Goal: Transaction & Acquisition: Purchase product/service

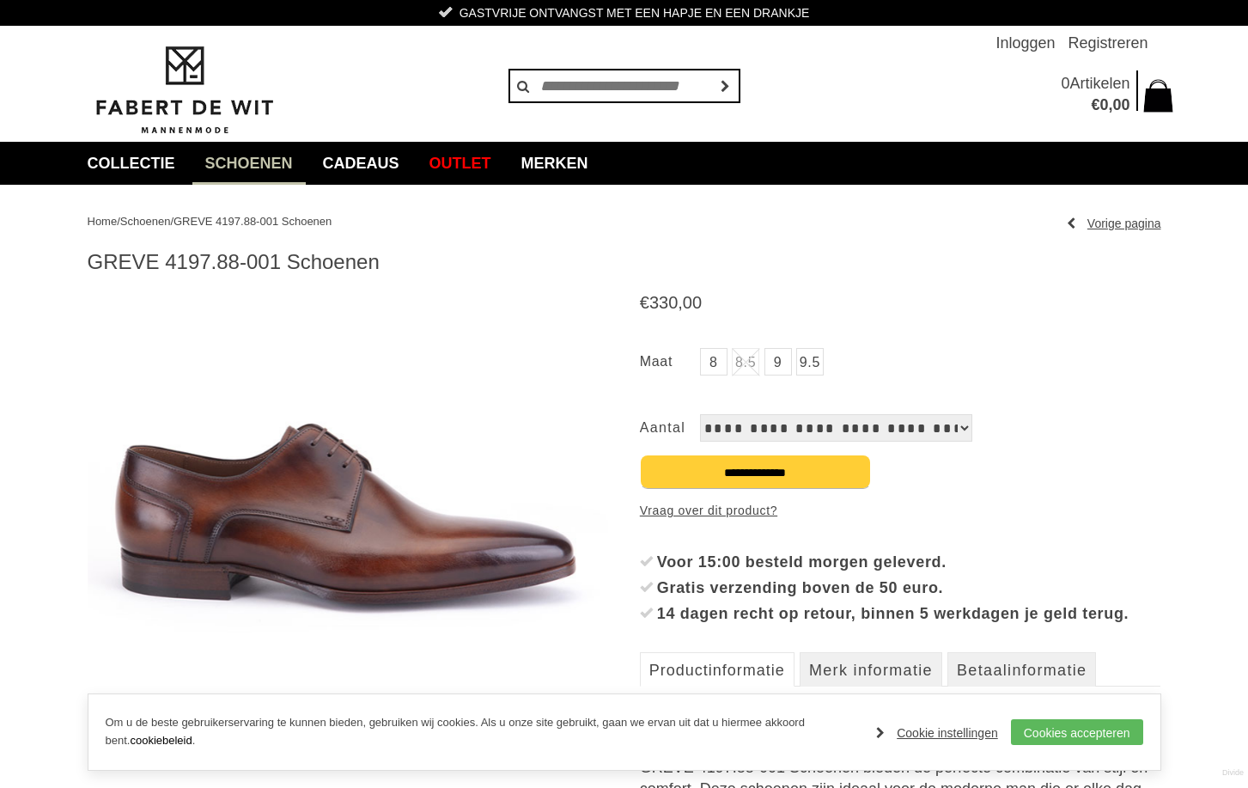
click at [926, 430] on select "**********" at bounding box center [836, 427] width 272 height 27
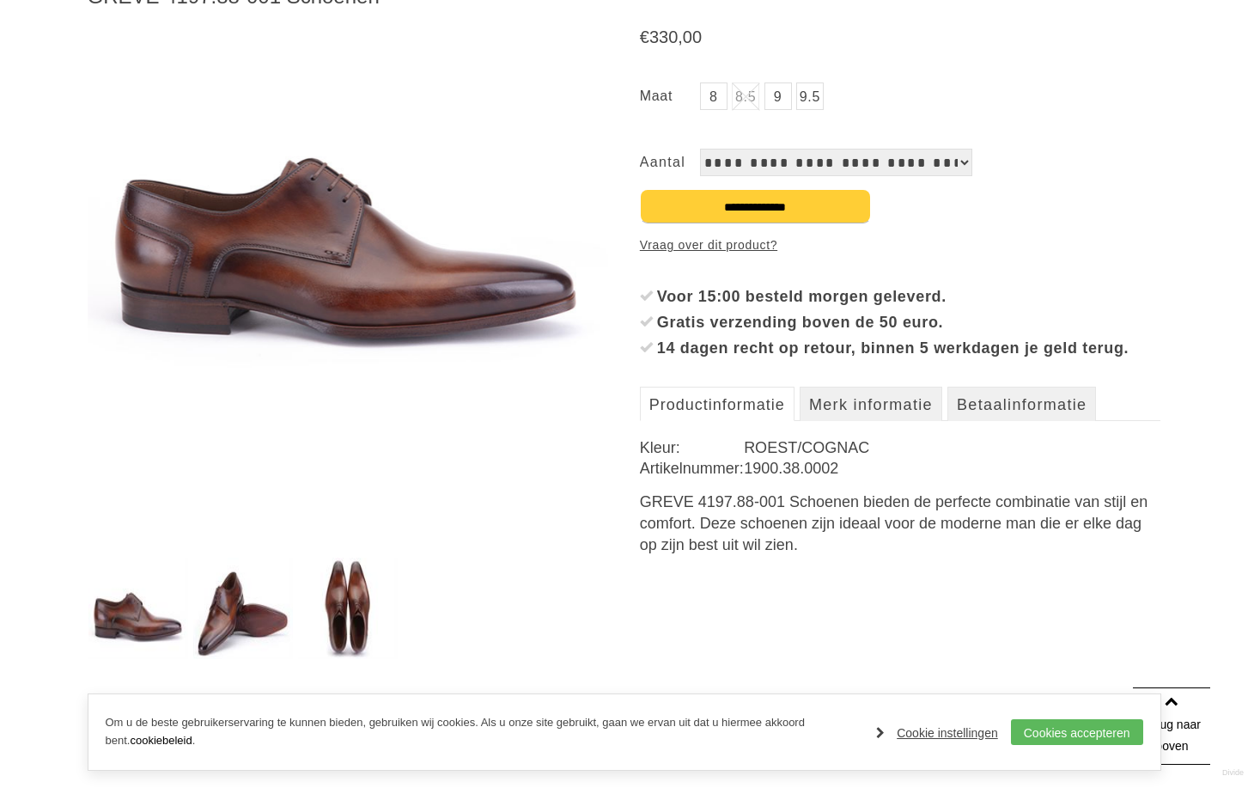
scroll to position [258, 0]
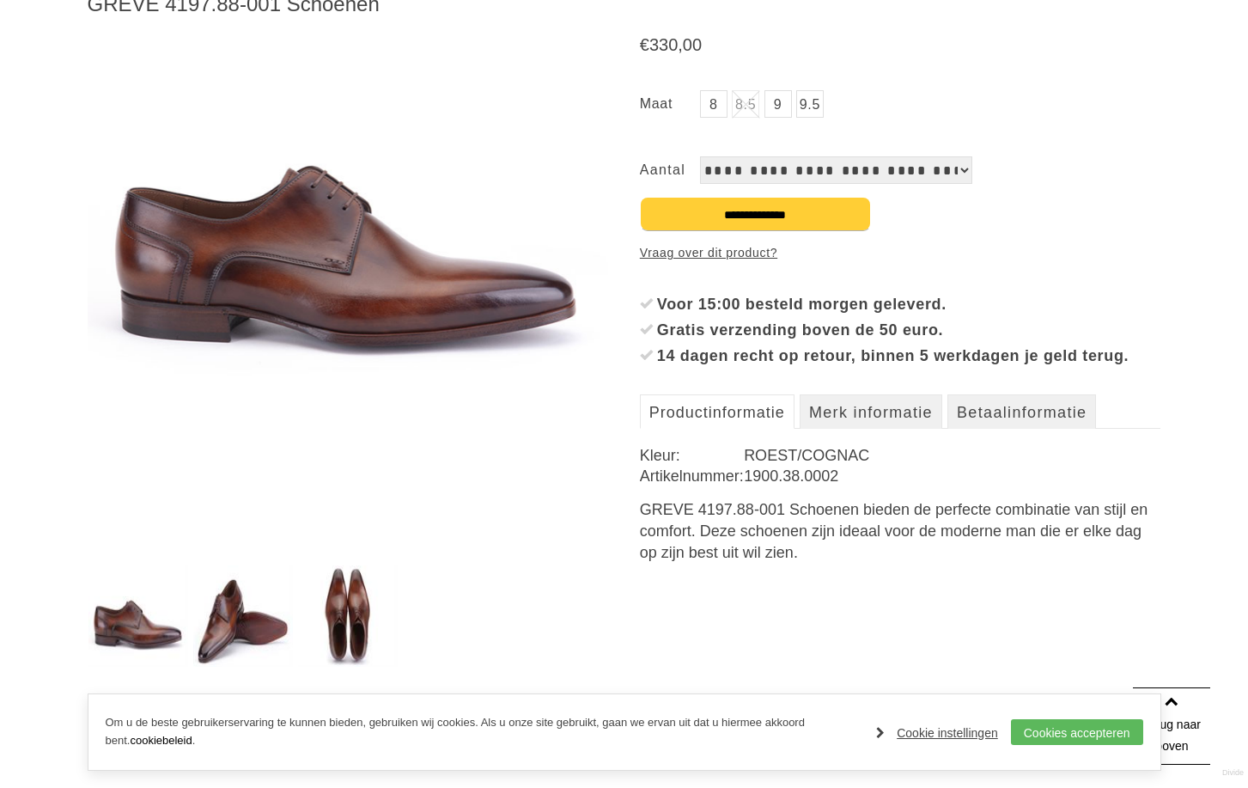
click at [814, 109] on link "9.5" at bounding box center [810, 103] width 27 height 27
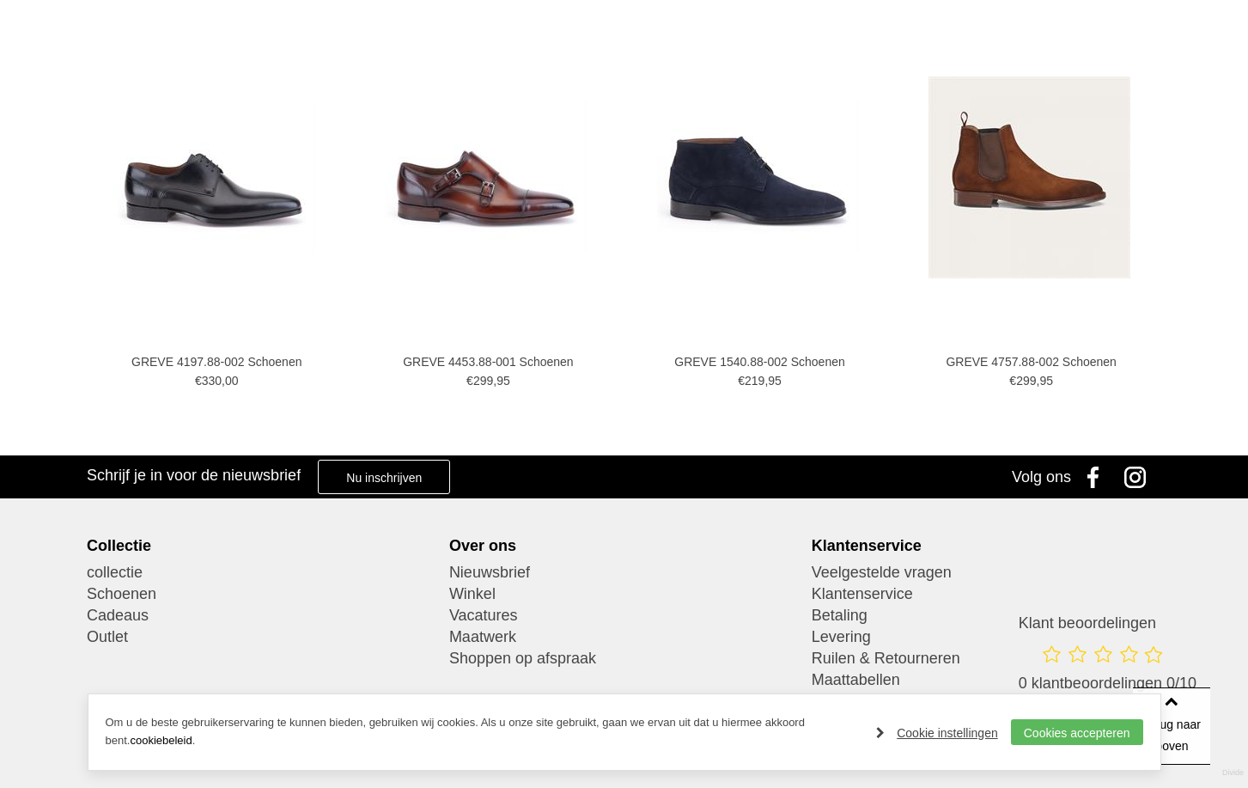
scroll to position [1096, 0]
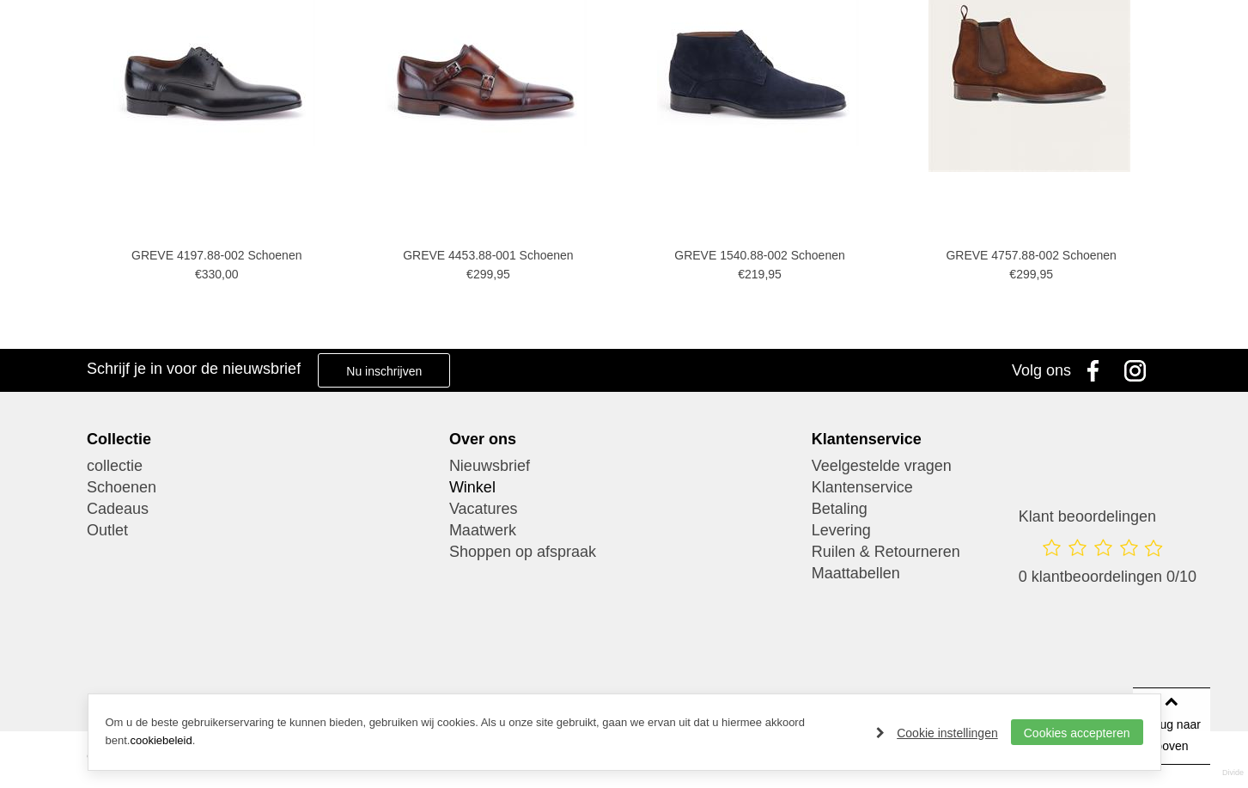
click at [467, 485] on link "Winkel" at bounding box center [624, 487] width 350 height 21
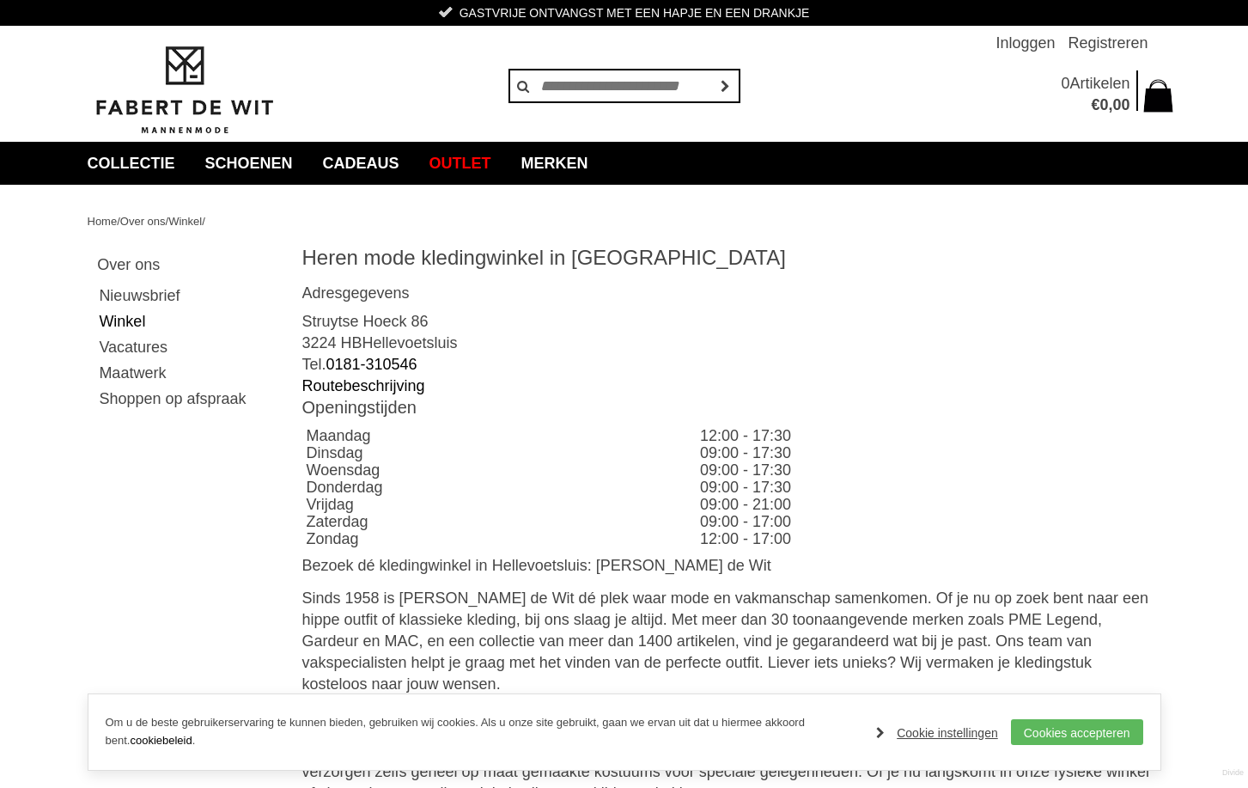
click at [660, 601] on p "Sinds 1958 is [PERSON_NAME] de Wit dé plek waar mode en vakmanschap samenkomen.…" at bounding box center [731, 641] width 859 height 107
